Goal: Task Accomplishment & Management: Manage account settings

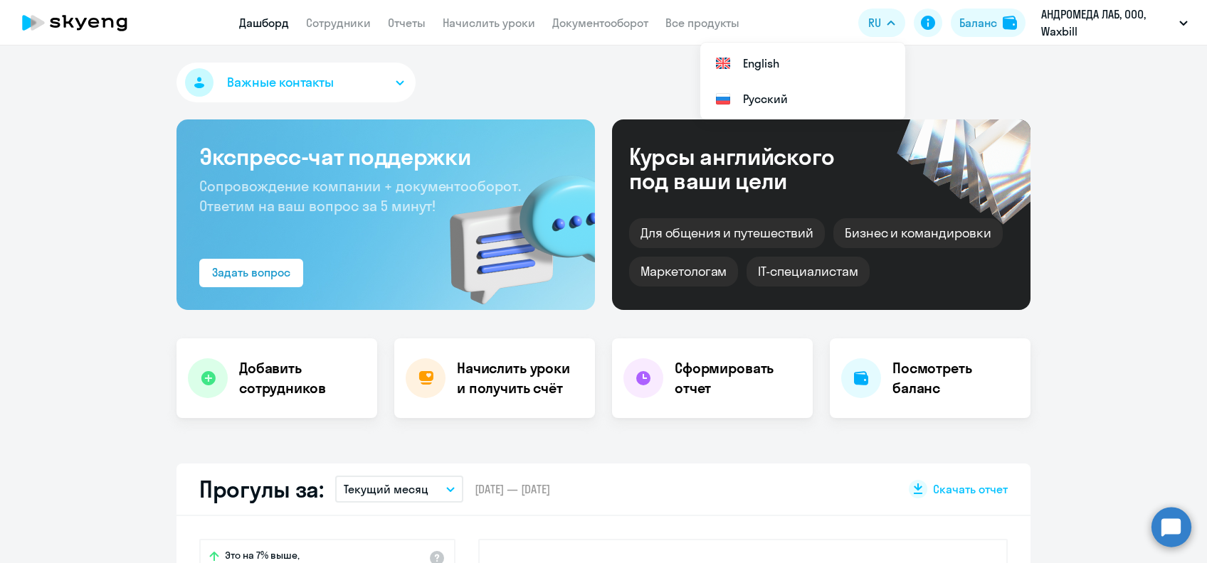
click at [992, 24] on div "Баланс" at bounding box center [978, 22] width 38 height 17
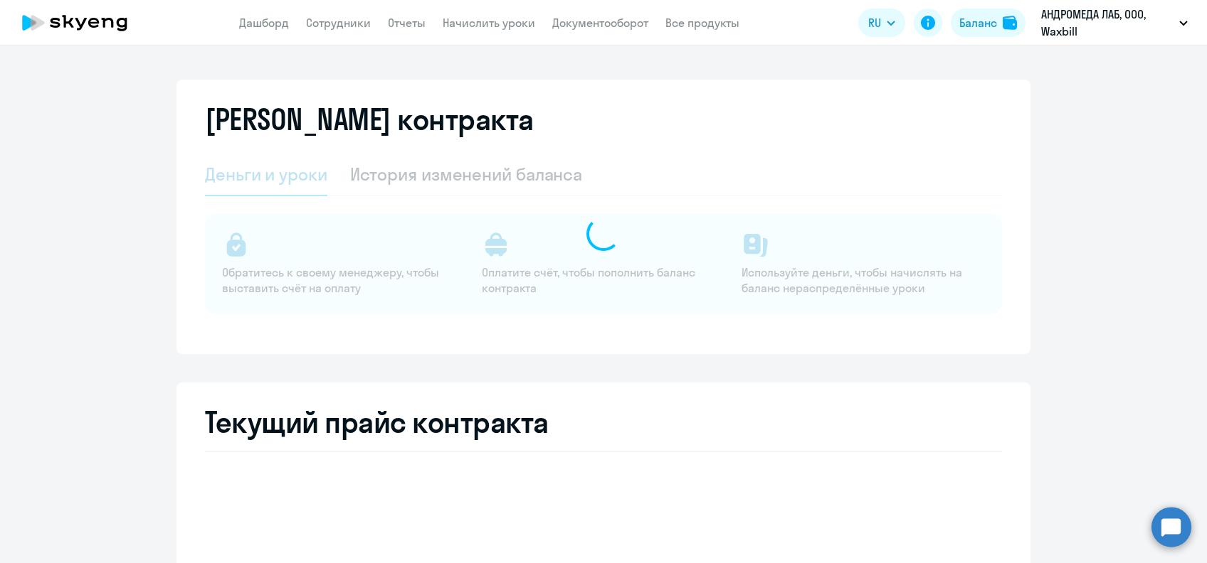
select select "english_adult_not_native_speaker"
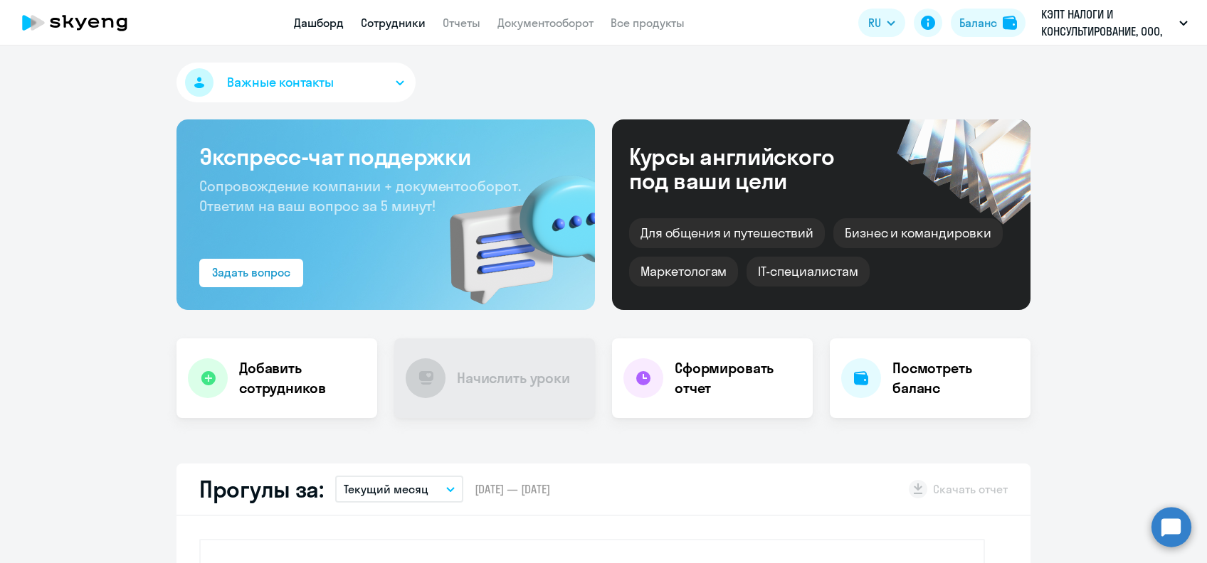
drag, startPoint x: 0, startPoint y: 0, endPoint x: 403, endPoint y: 20, distance: 403.1
click at [403, 20] on link "Сотрудники" at bounding box center [393, 23] width 65 height 14
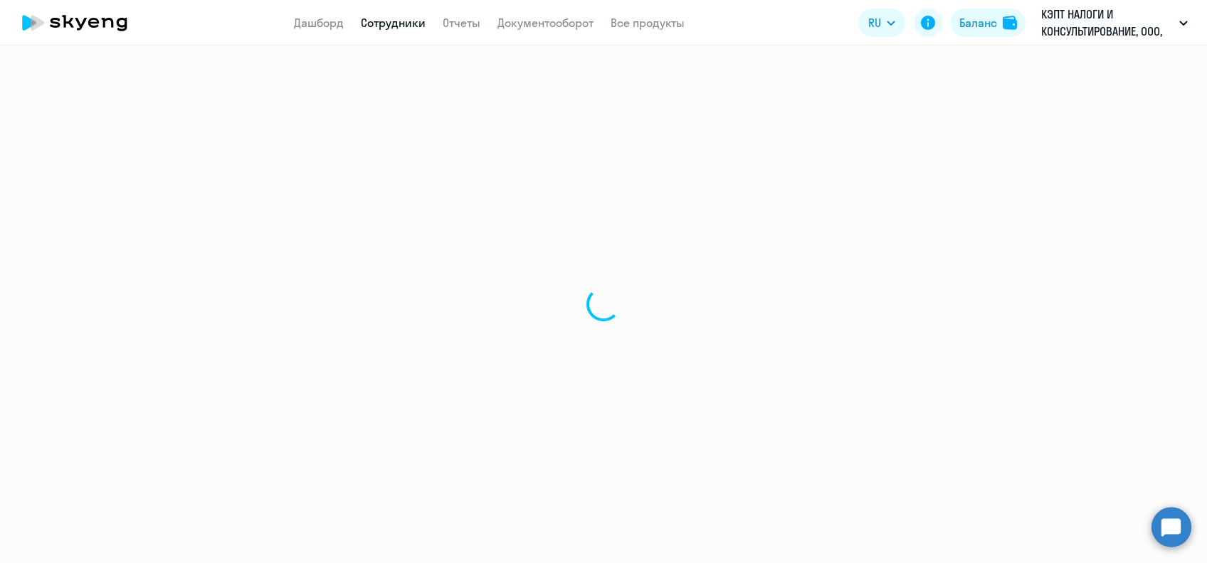
select select "30"
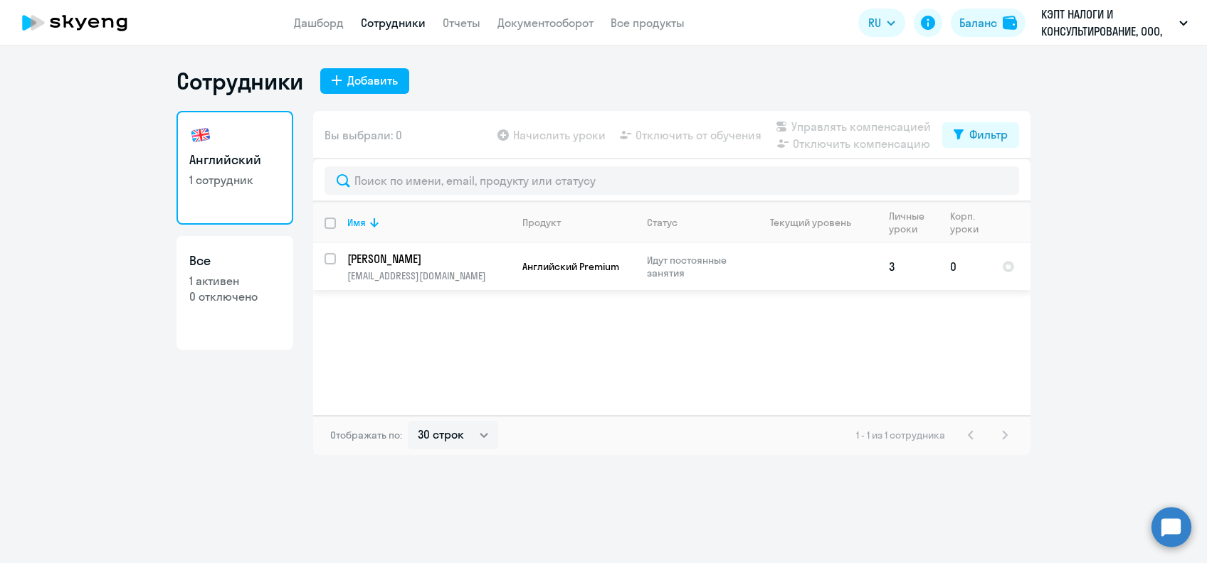
click at [334, 257] on input "select row 20319842" at bounding box center [338, 267] width 28 height 28
checkbox input "true"
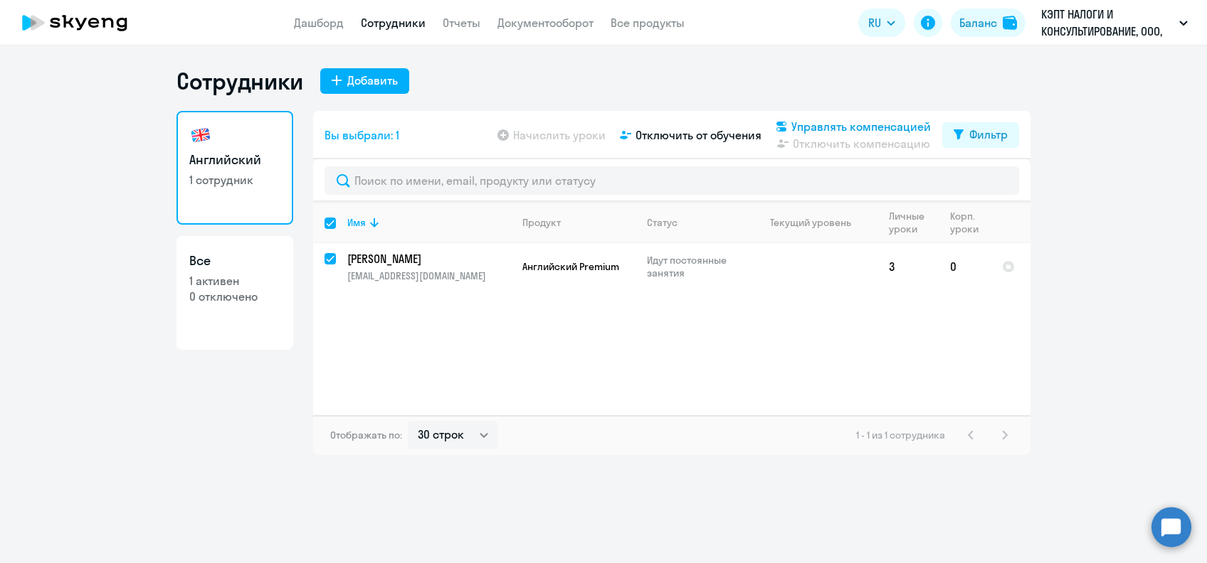
click at [811, 120] on span "Управлять компенсацией" at bounding box center [860, 126] width 139 height 17
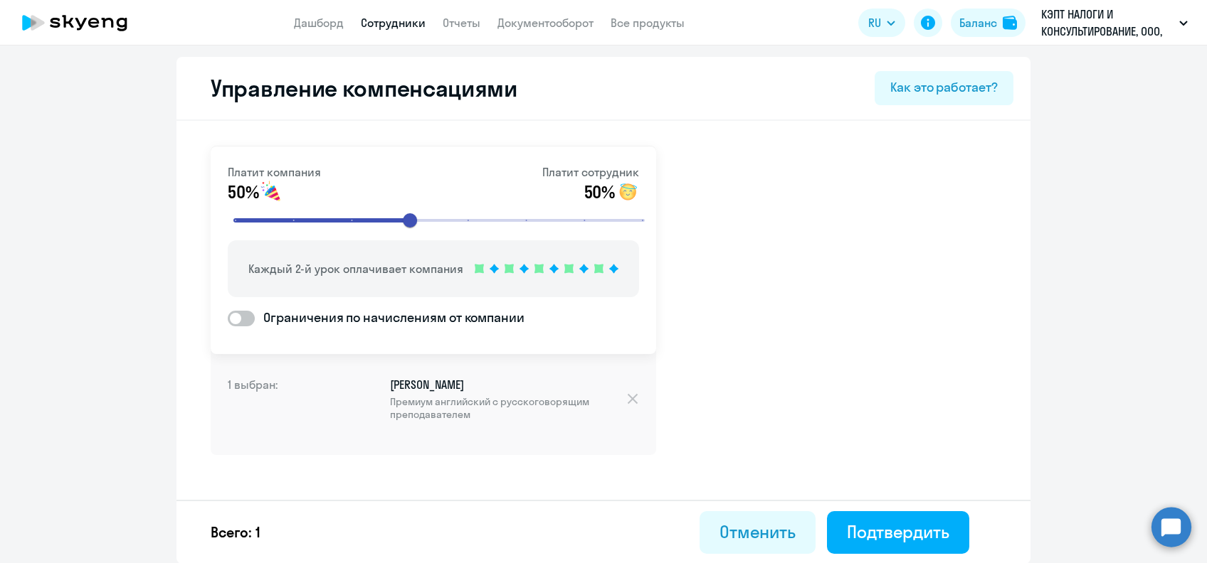
click at [240, 320] on span at bounding box center [241, 319] width 27 height 16
click at [228, 319] on input "Ограничения по начислениям от компании" at bounding box center [227, 318] width 1 height 1
checkbox input "true"
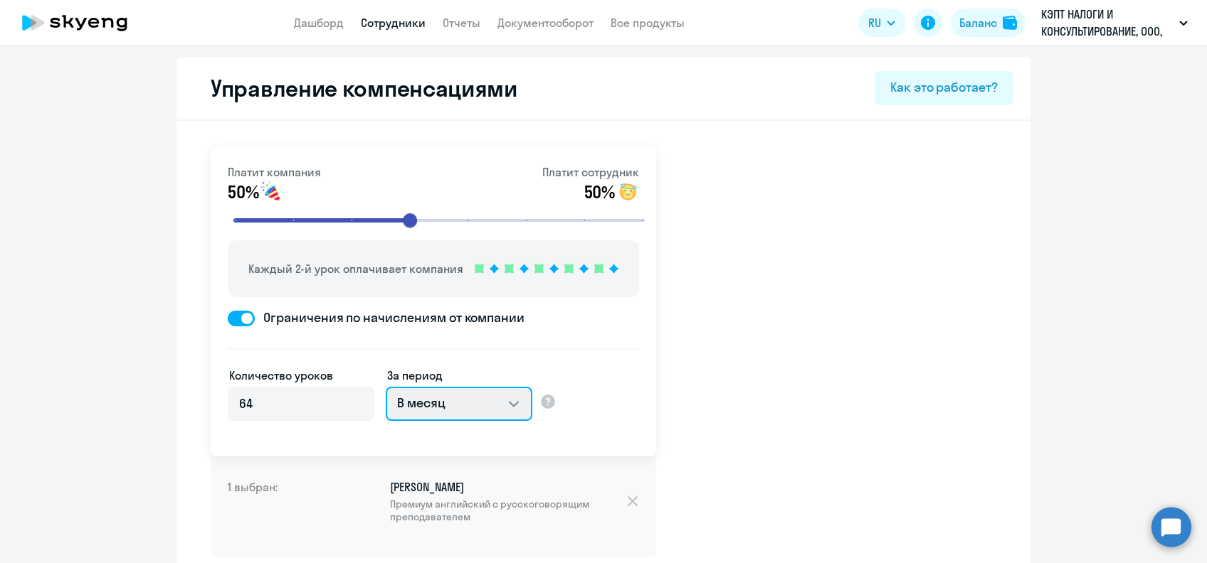
click at [460, 401] on select "В месяц За квартал В год За все время обучения" at bounding box center [459, 404] width 147 height 34
select select "WHOLE_PERIOD"
click at [386, 387] on select "В месяц За квартал В год За все время обучения" at bounding box center [459, 404] width 147 height 34
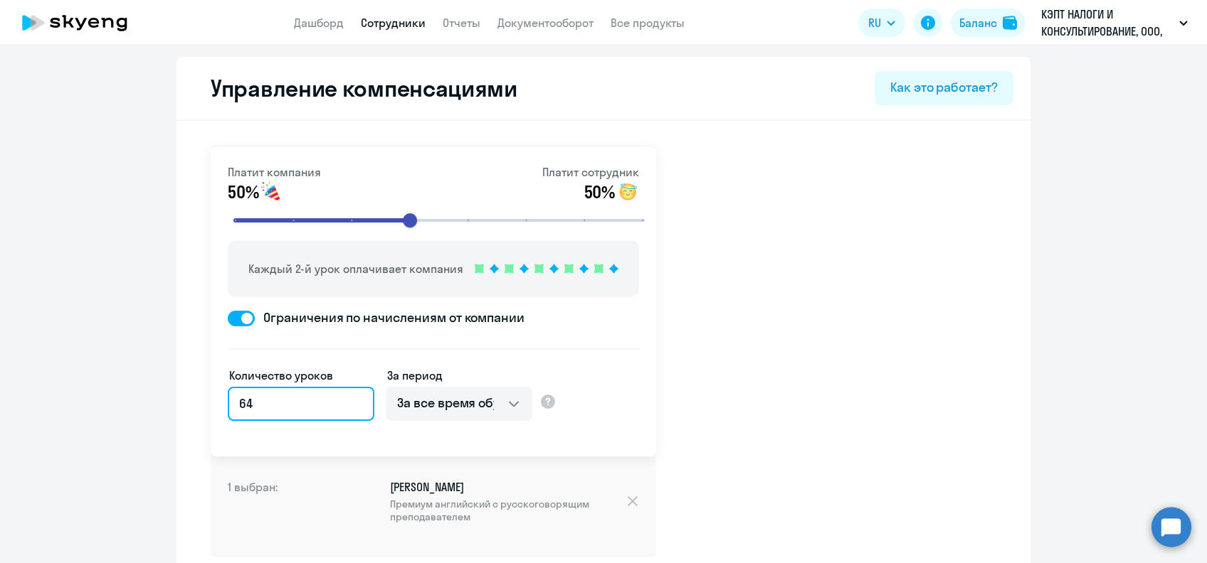
drag, startPoint x: 290, startPoint y: 412, endPoint x: 188, endPoint y: 413, distance: 102.4
click at [188, 413] on div "Платит компания 50% Платит сотрудник 50% Каждый 2-й урок оплачивает компания Ог…" at bounding box center [603, 388] width 854 height 535
type input "7"
click at [805, 361] on div "Платит компания 50% Платит сотрудник 50% Каждый 2-й урок оплачивает компания Ог…" at bounding box center [603, 388] width 854 height 535
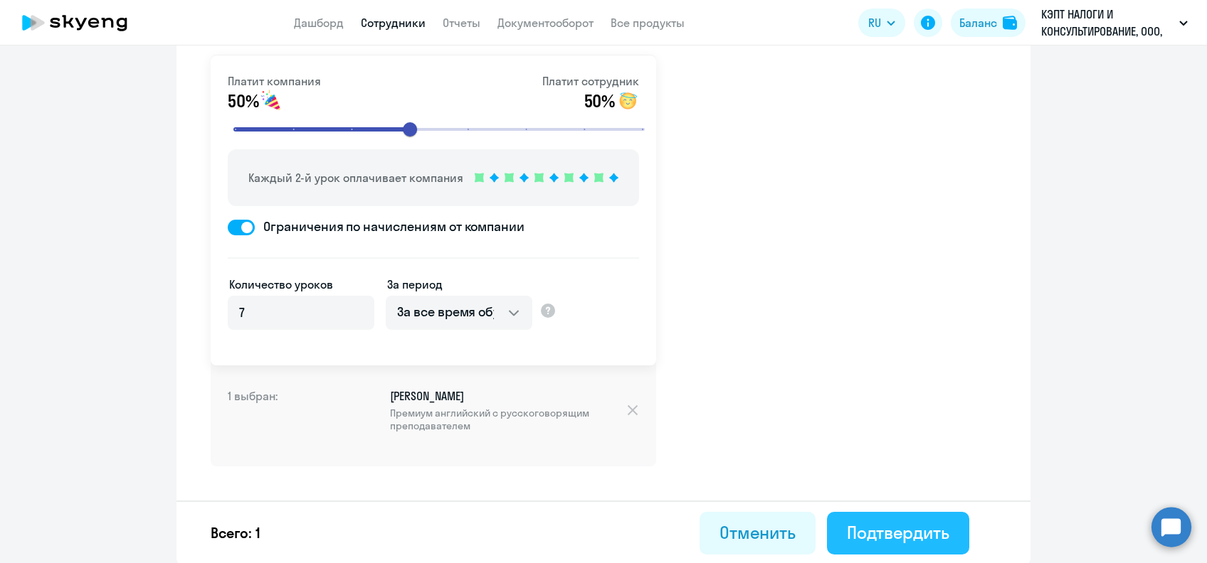
click at [912, 532] on div "Подтвердить" at bounding box center [898, 532] width 102 height 23
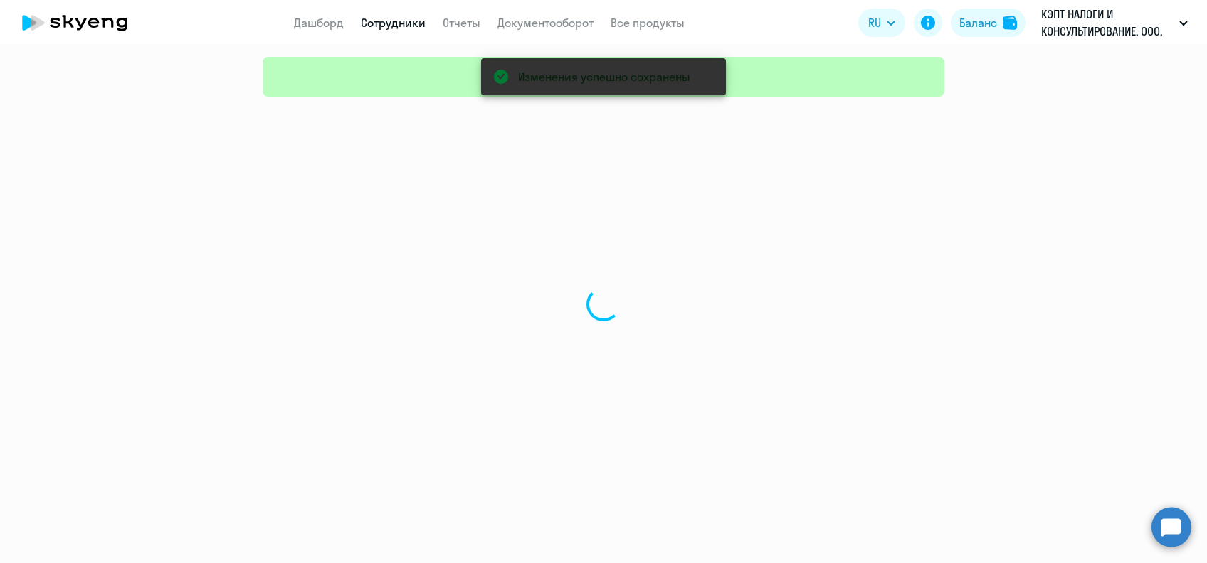
select select "30"
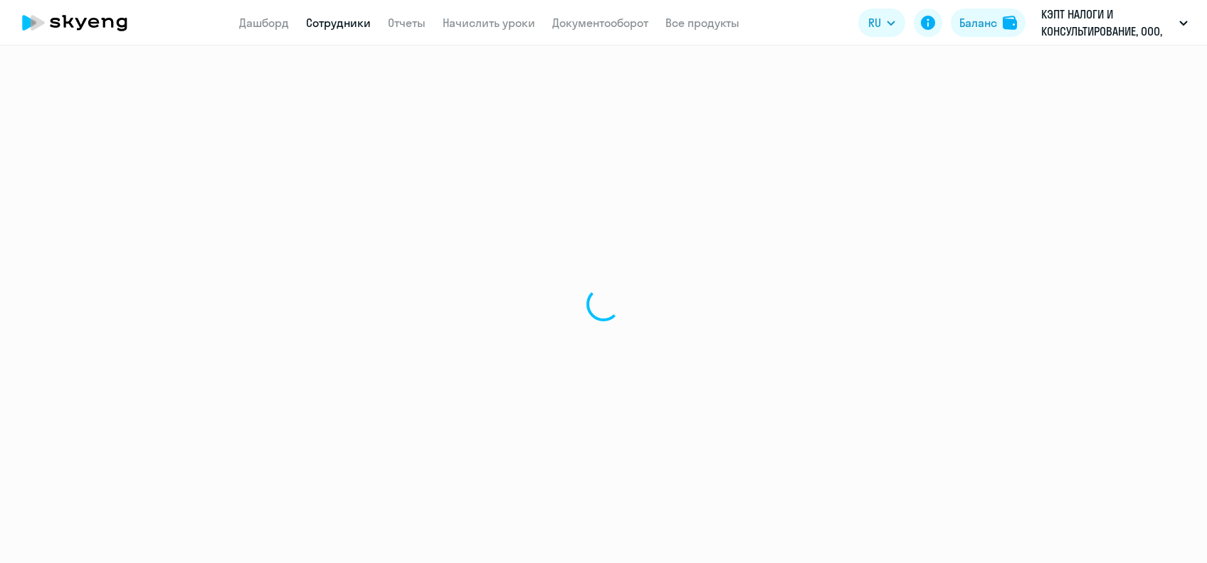
select select "30"
